Goal: Task Accomplishment & Management: Manage account settings

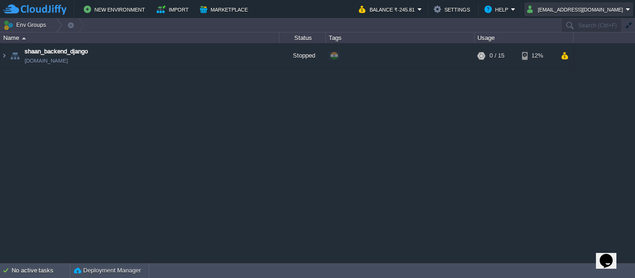
click at [589, 13] on button "ph150496@outlook.com" at bounding box center [576, 9] width 98 height 11
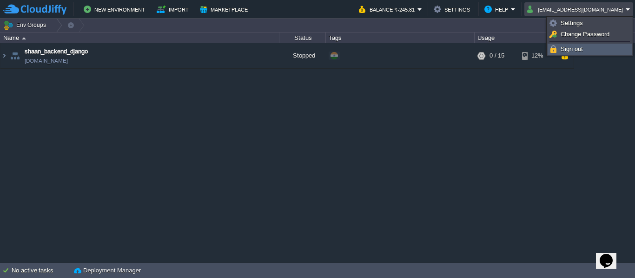
click at [586, 49] on link "Sign out" at bounding box center [589, 49] width 83 height 10
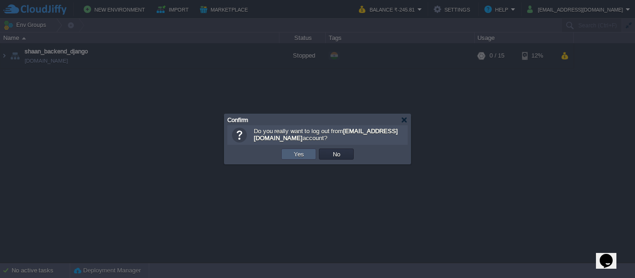
click at [290, 157] on td "Yes" at bounding box center [298, 154] width 35 height 11
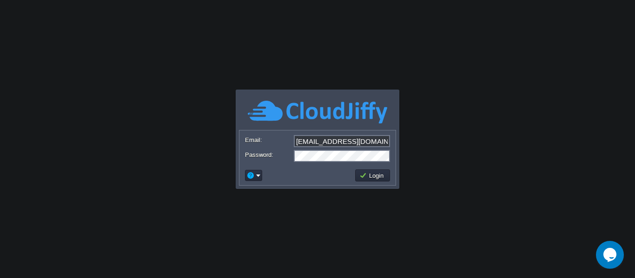
click at [348, 144] on input "ph150496@outlook.com" at bounding box center [342, 141] width 96 height 12
type input "[EMAIL_ADDRESS][DOMAIN_NAME]"
click at [380, 176] on button "Login" at bounding box center [372, 175] width 27 height 8
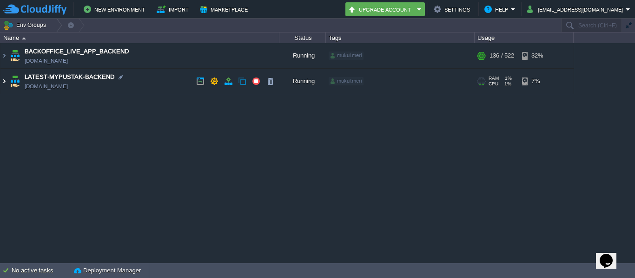
click at [1, 85] on img at bounding box center [3, 81] width 7 height 25
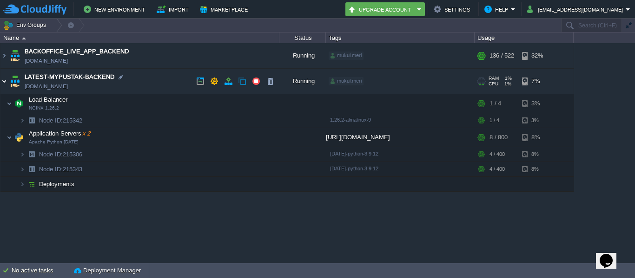
click at [5, 82] on img at bounding box center [3, 81] width 7 height 25
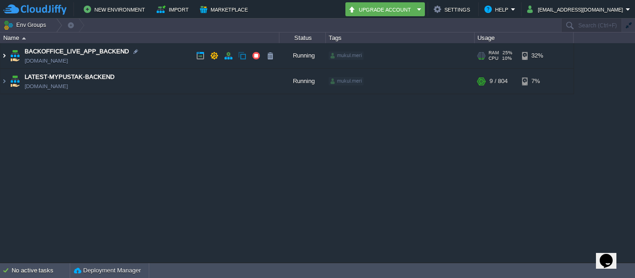
click at [4, 58] on img at bounding box center [3, 55] width 7 height 25
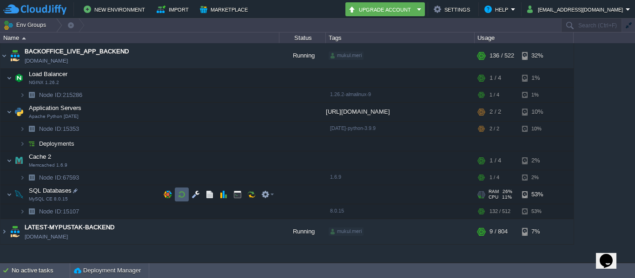
click at [183, 190] on td at bounding box center [182, 195] width 14 height 14
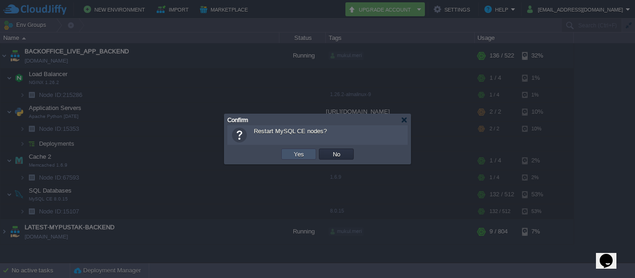
click at [301, 155] on button "Yes" at bounding box center [299, 154] width 16 height 8
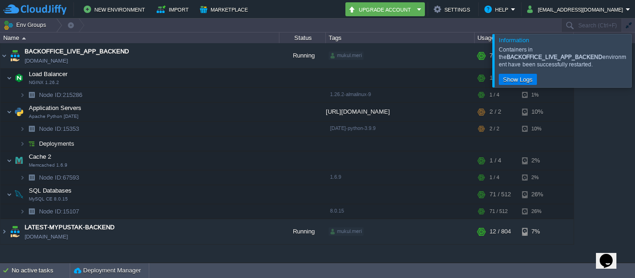
click at [630, 136] on div "BACKOFFICE_LIVE_APP_BACKEND [DOMAIN_NAME] Running mukul.meri + Add to Env Group…" at bounding box center [317, 152] width 635 height 219
click at [631, 56] on div at bounding box center [631, 60] width 0 height 53
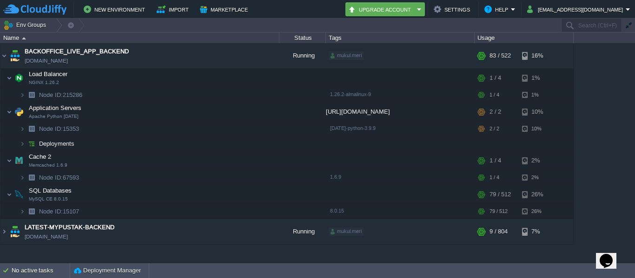
click at [0, 57] on table "BACKOFFICE_LIVE_APP_BACKEND [DOMAIN_NAME] Running mukul.meri + Add to Env Group…" at bounding box center [287, 144] width 574 height 202
click at [4, 53] on img at bounding box center [3, 55] width 7 height 25
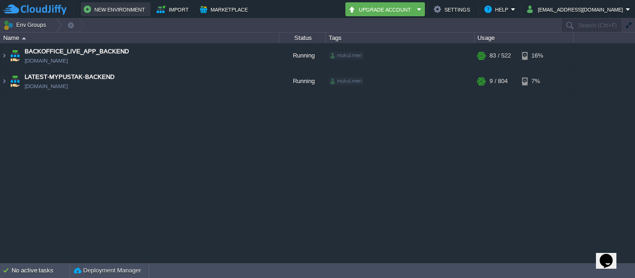
click at [107, 13] on button "New Environment" at bounding box center [116, 9] width 64 height 11
